Goal: Find specific page/section: Find specific page/section

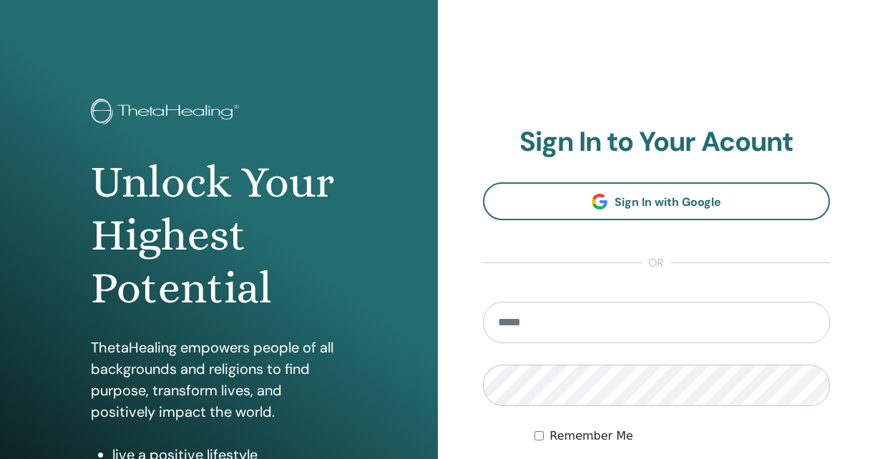
click at [560, 320] on input "email" at bounding box center [657, 323] width 348 height 42
type input "**********"
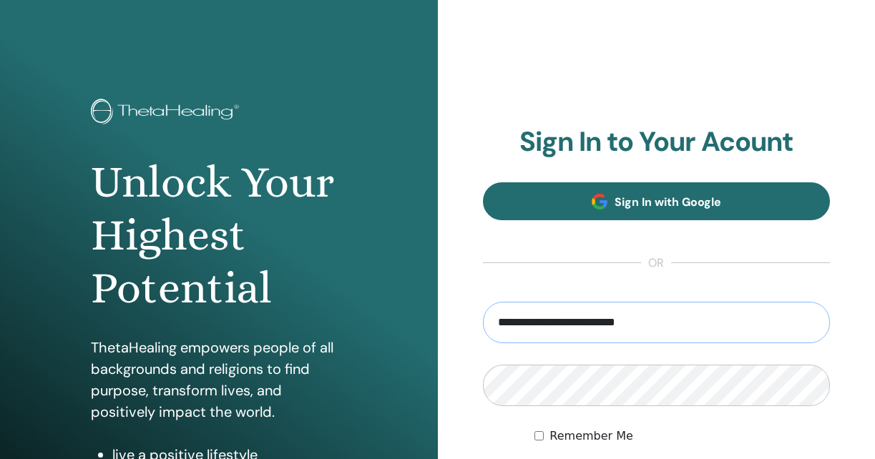
scroll to position [119, 0]
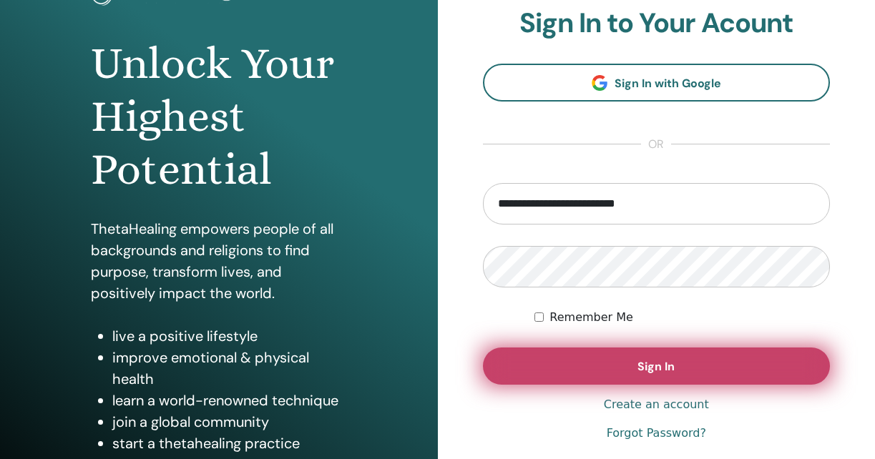
click at [600, 366] on button "Sign In" at bounding box center [657, 366] width 348 height 37
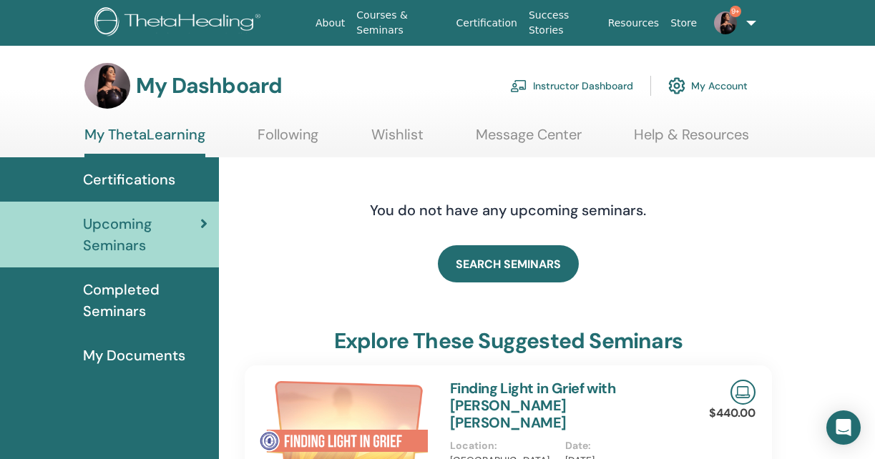
click at [141, 290] on span "Completed Seminars" at bounding box center [145, 300] width 125 height 43
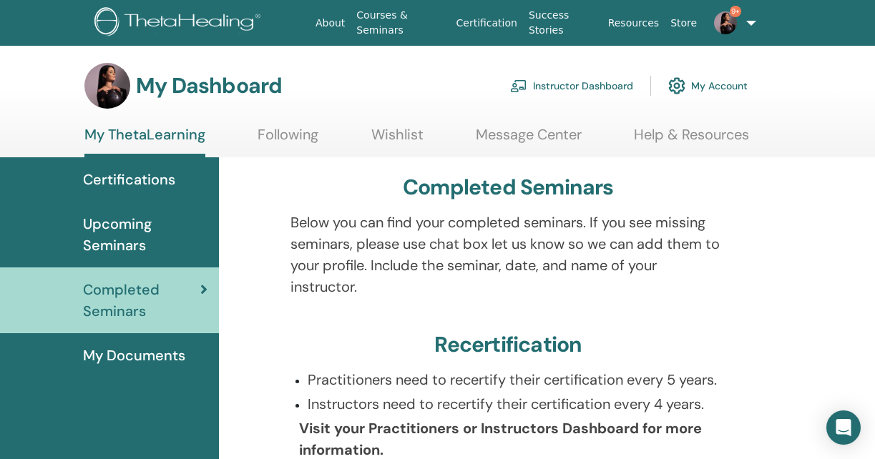
click at [167, 233] on span "Upcoming Seminars" at bounding box center [145, 234] width 125 height 43
